Goal: Find specific page/section: Find specific page/section

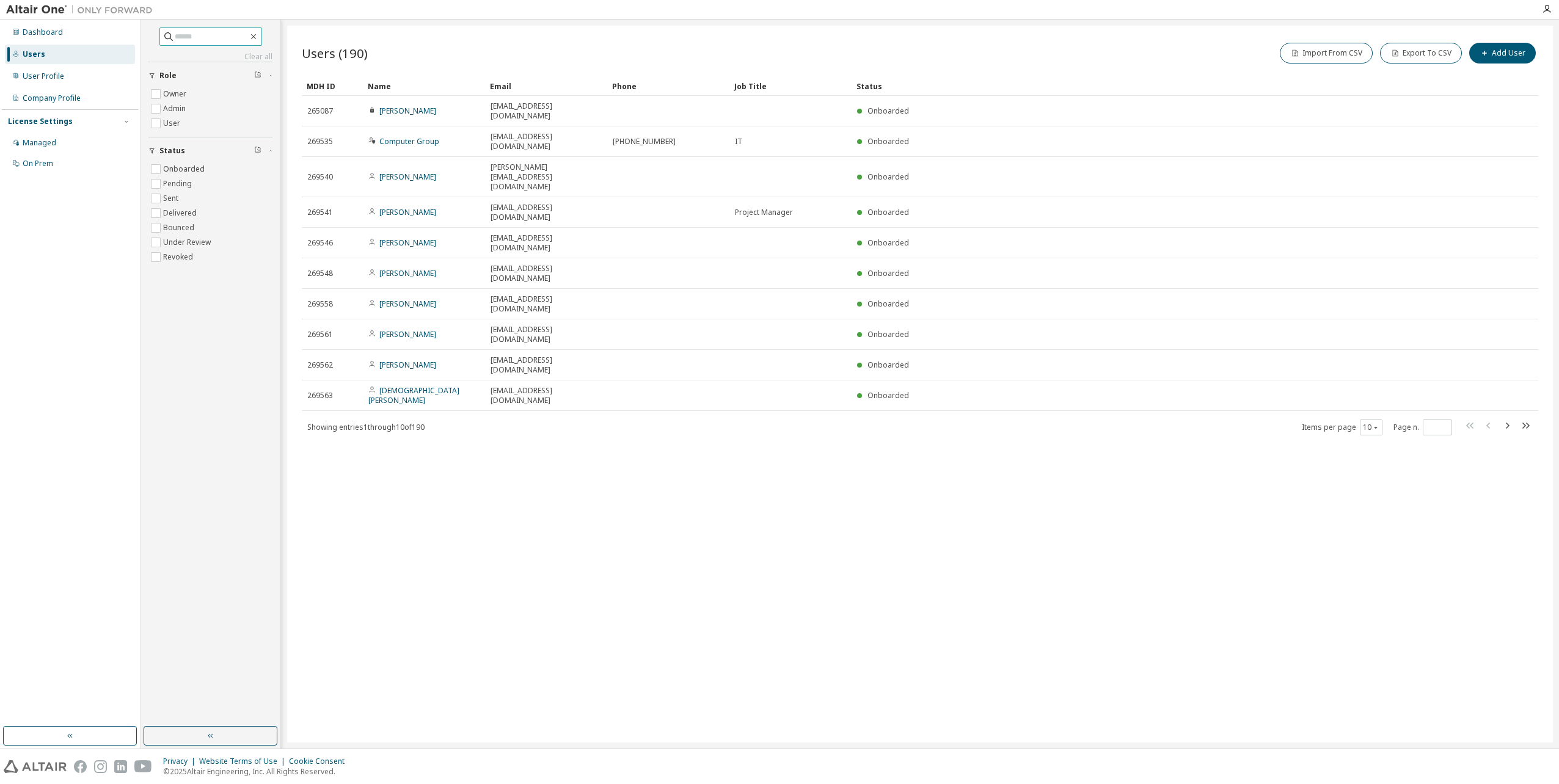
click at [179, 34] on input "text" at bounding box center [211, 36] width 74 height 12
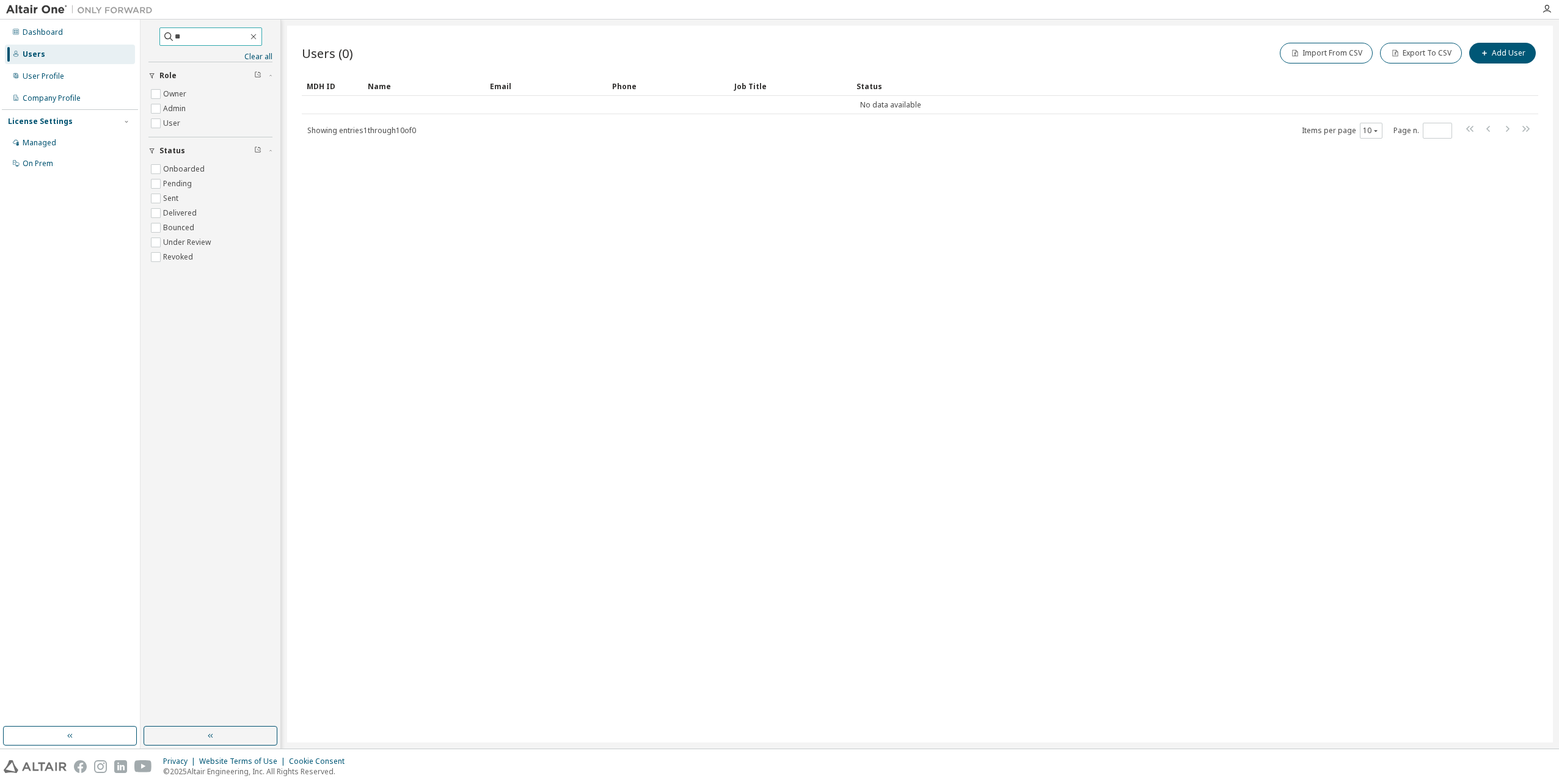
type input "*"
type input "****"
click at [258, 39] on icon "button" at bounding box center [253, 36] width 10 height 10
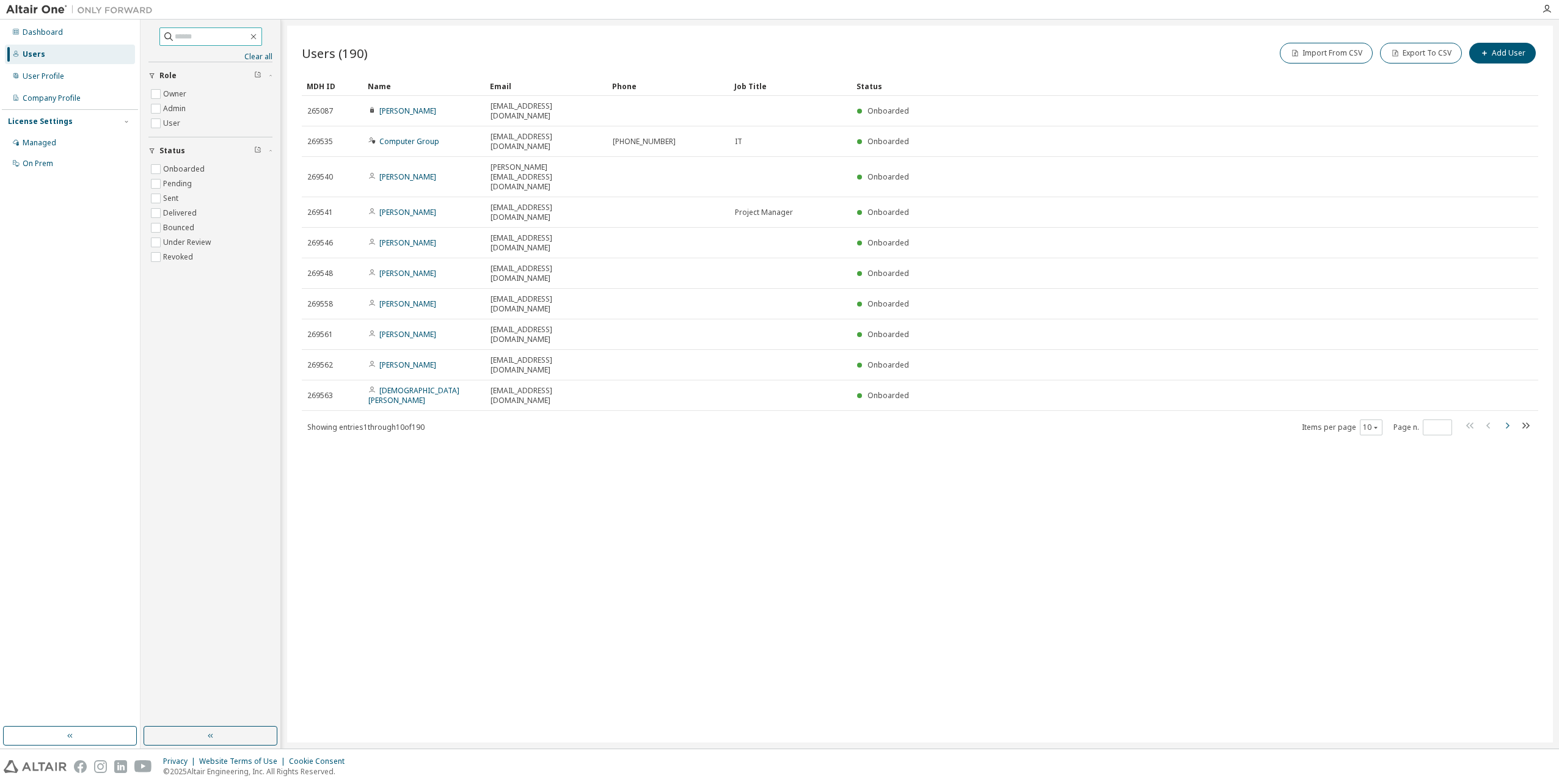
click at [1504, 419] on icon "button" at bounding box center [1506, 426] width 15 height 15
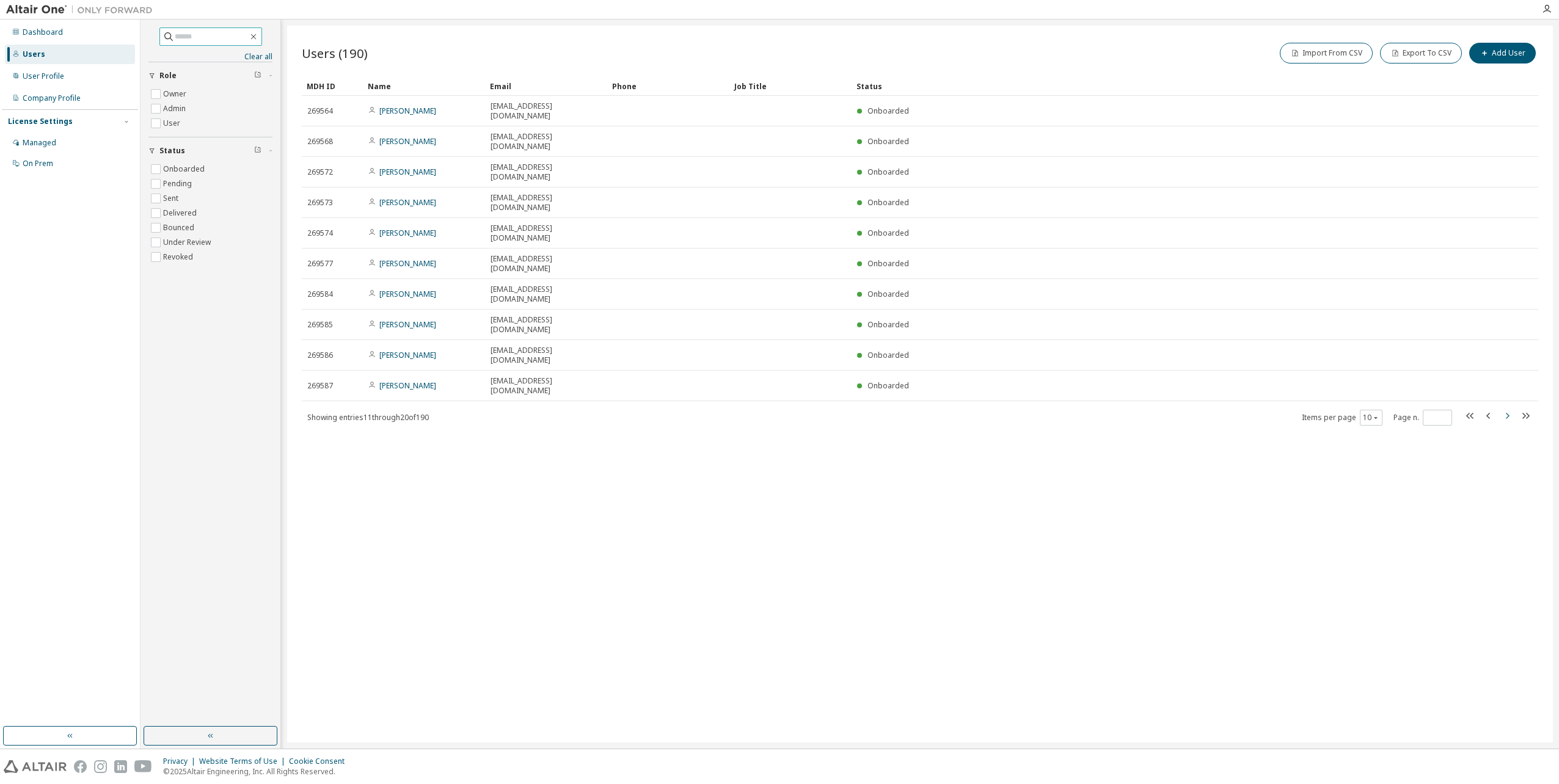
click at [1504, 409] on icon "button" at bounding box center [1506, 416] width 15 height 15
click at [1488, 413] on icon "button" at bounding box center [1488, 416] width 4 height 6
type input "*"
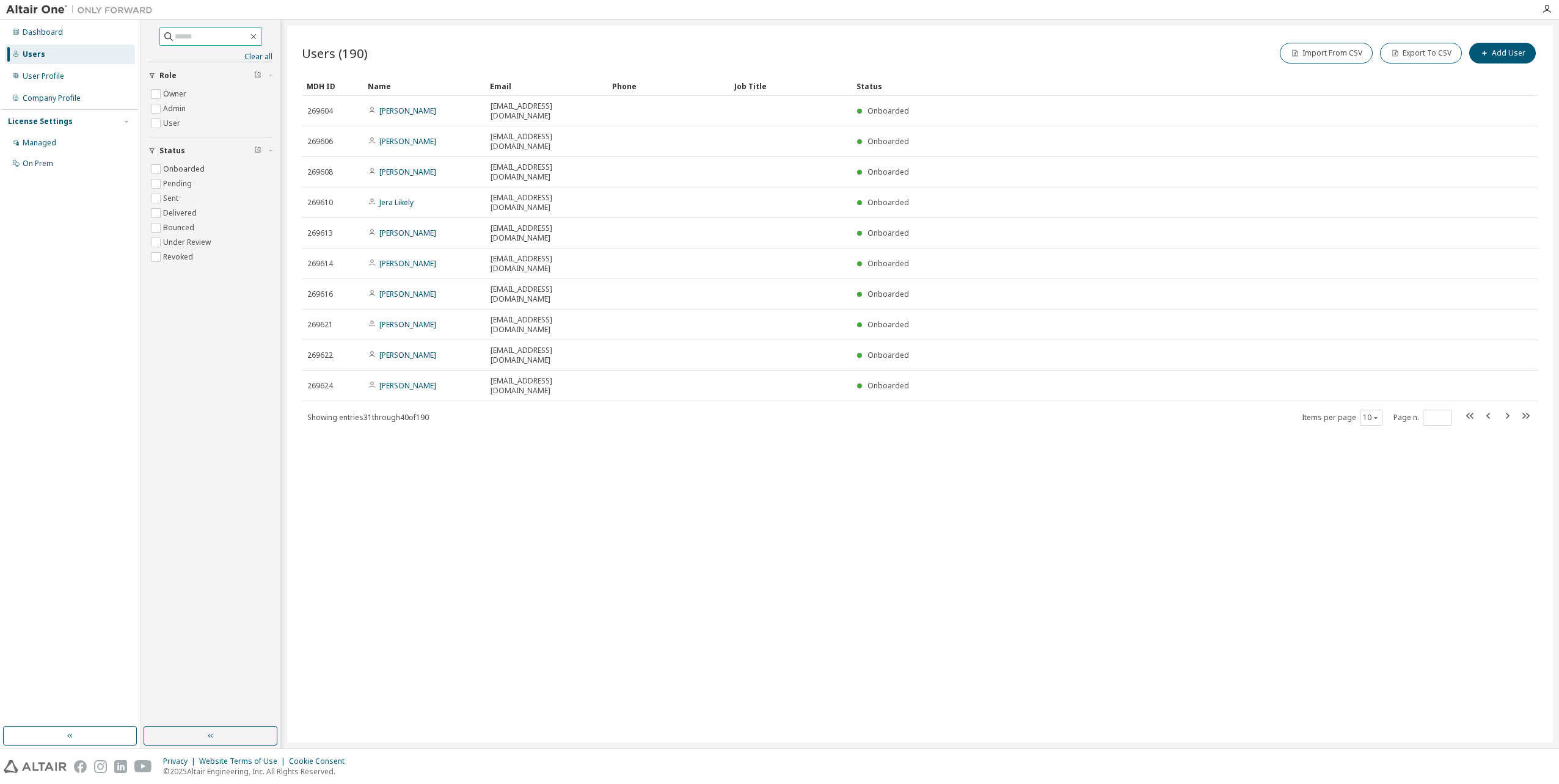
click at [181, 36] on input "text" at bounding box center [211, 36] width 74 height 12
type input "*******"
type input "*"
